Goal: Download file/media

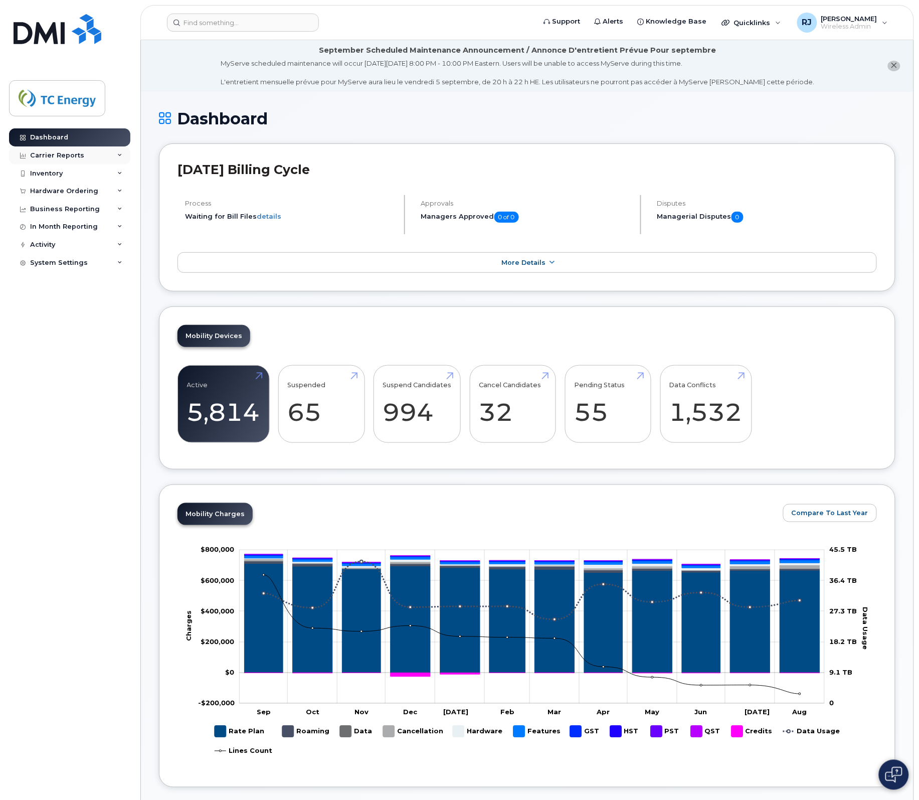
click at [46, 156] on div "Carrier Reports" at bounding box center [57, 155] width 54 height 8
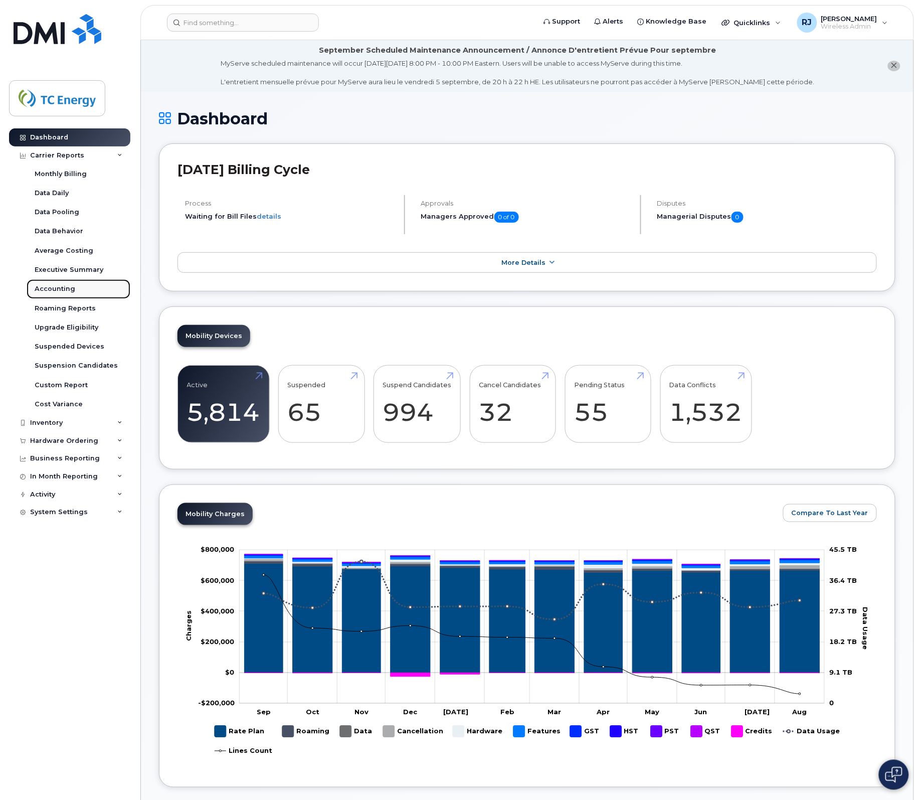
click at [59, 287] on div "Accounting" at bounding box center [55, 288] width 41 height 9
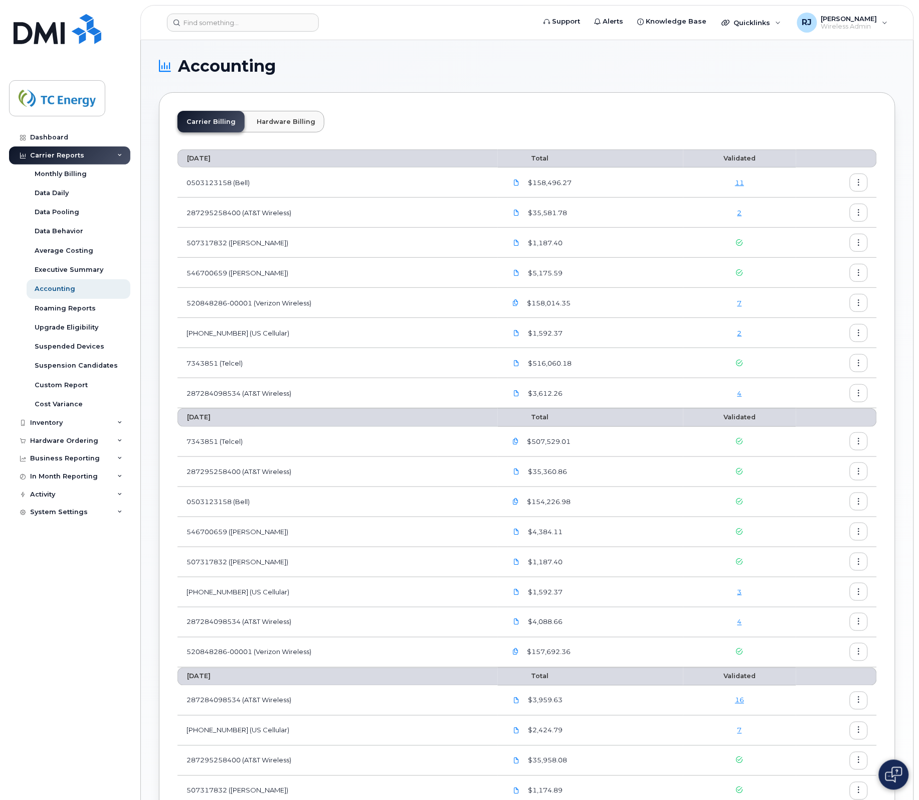
click at [858, 179] on button "button" at bounding box center [859, 183] width 18 height 18
click at [802, 224] on span "Download" at bounding box center [813, 223] width 39 height 9
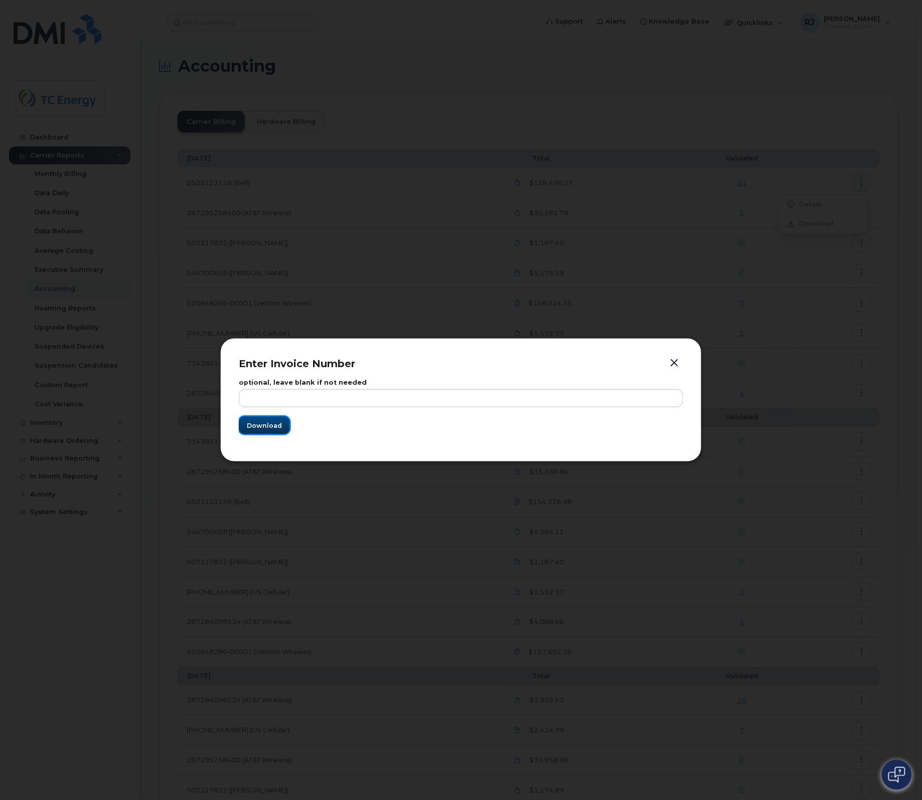
click at [268, 426] on span "Download" at bounding box center [264, 426] width 35 height 10
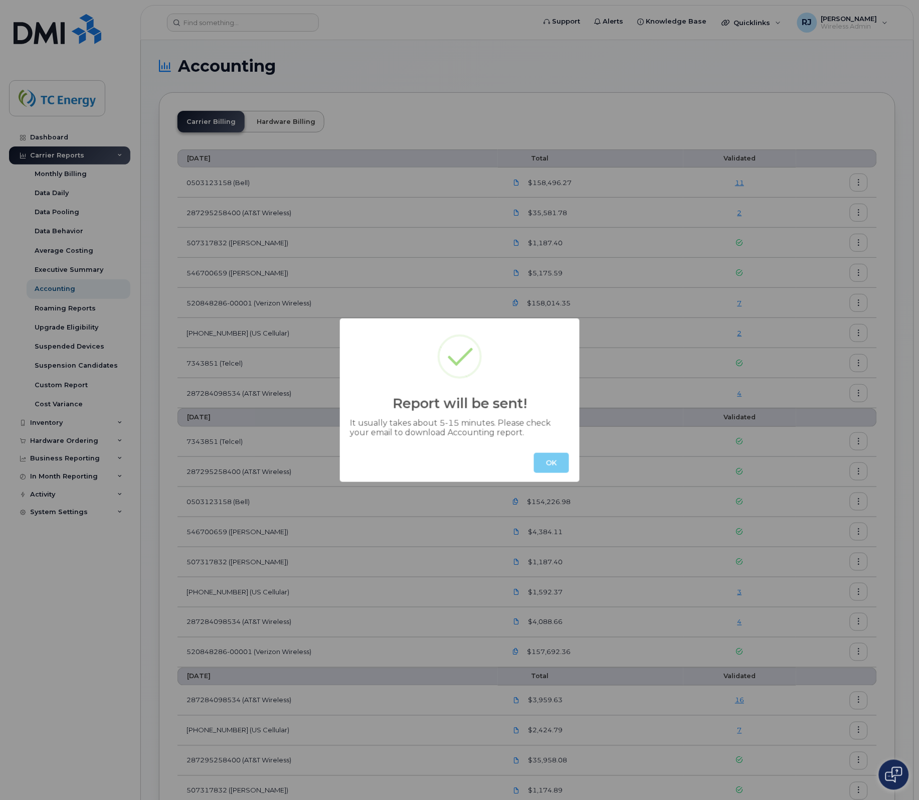
click at [549, 458] on button "OK" at bounding box center [551, 463] width 35 height 20
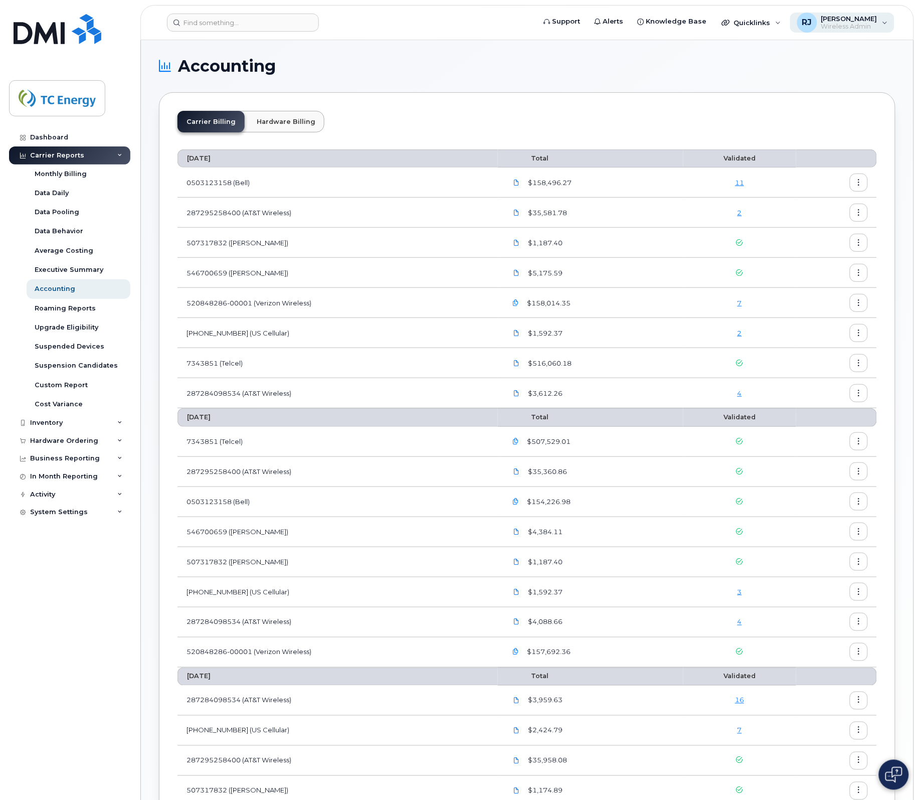
click at [849, 16] on span "[PERSON_NAME]" at bounding box center [850, 19] width 56 height 8
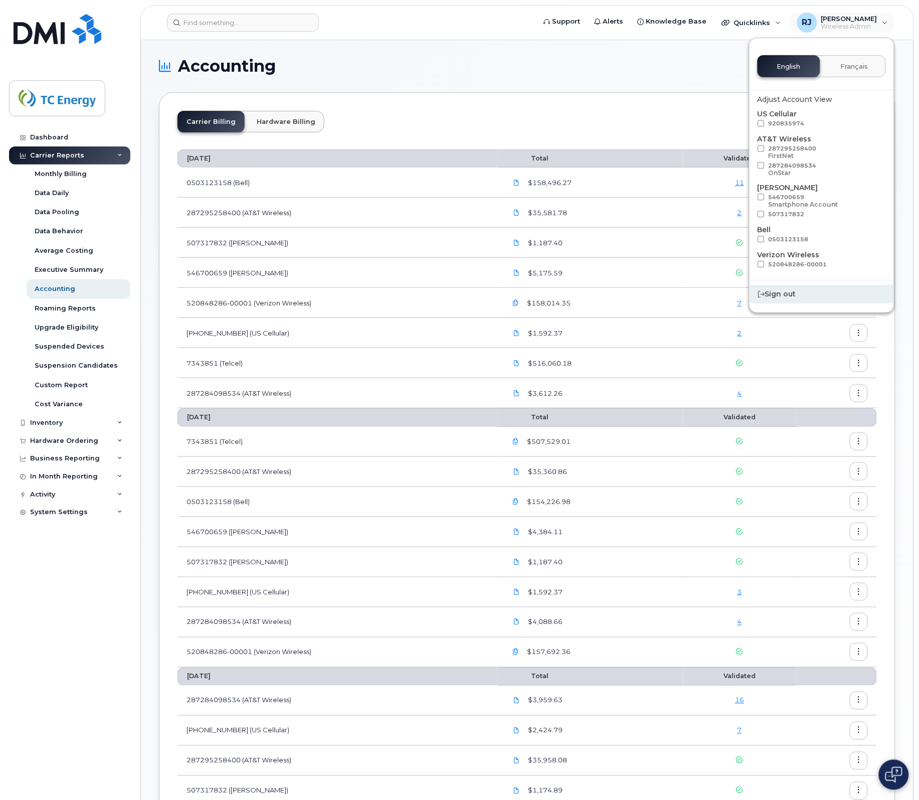
click at [794, 291] on div "Sign out" at bounding box center [822, 294] width 144 height 19
